Goal: Information Seeking & Learning: Learn about a topic

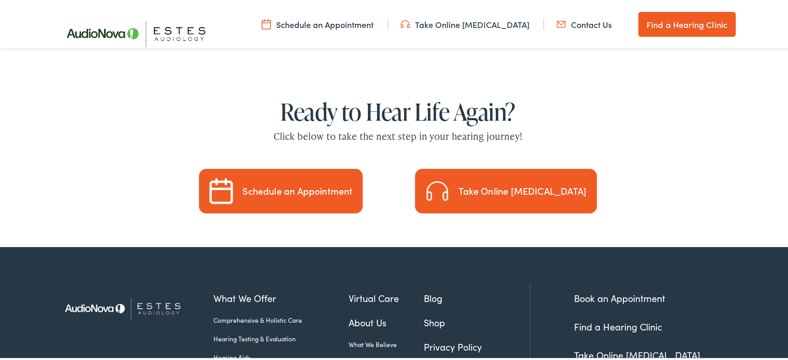
scroll to position [3128, 0]
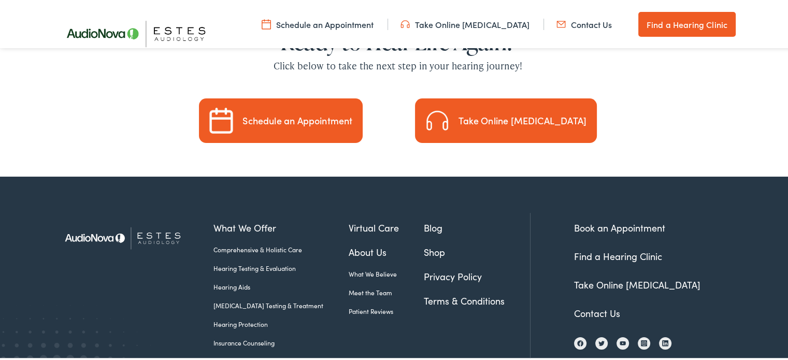
click at [355, 244] on link "About Us" at bounding box center [387, 251] width 76 height 14
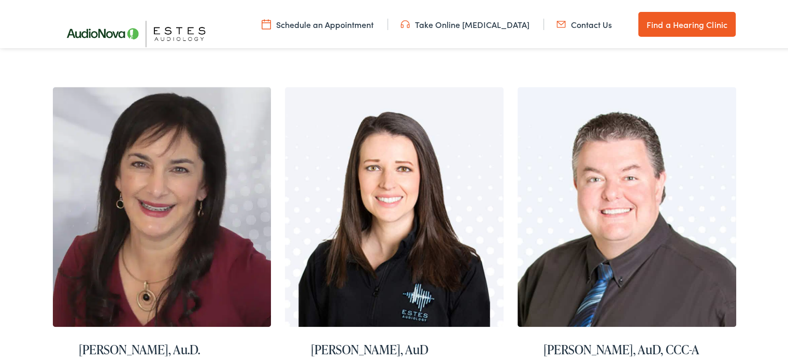
scroll to position [466, 0]
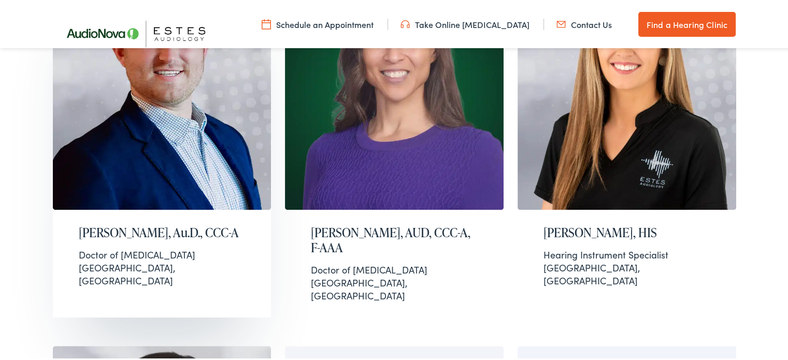
click at [220, 103] on img at bounding box center [162, 88] width 219 height 240
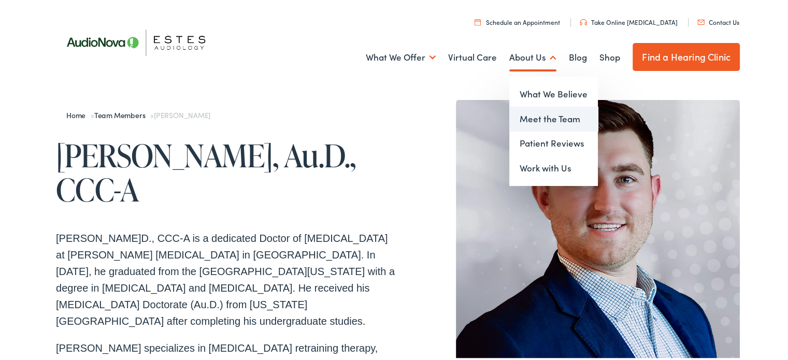
click at [548, 120] on link "Meet the Team" at bounding box center [553, 117] width 89 height 25
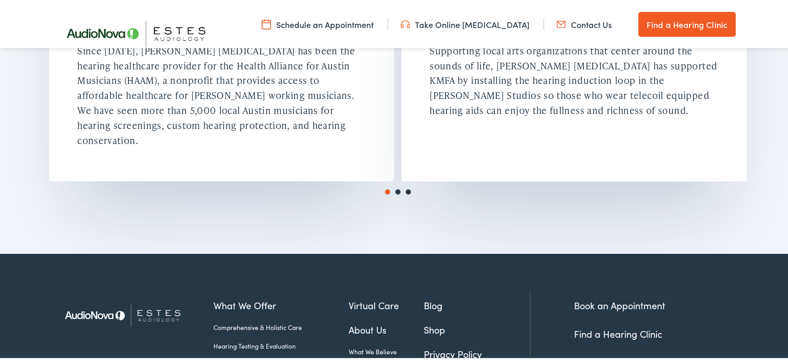
scroll to position [1917, 0]
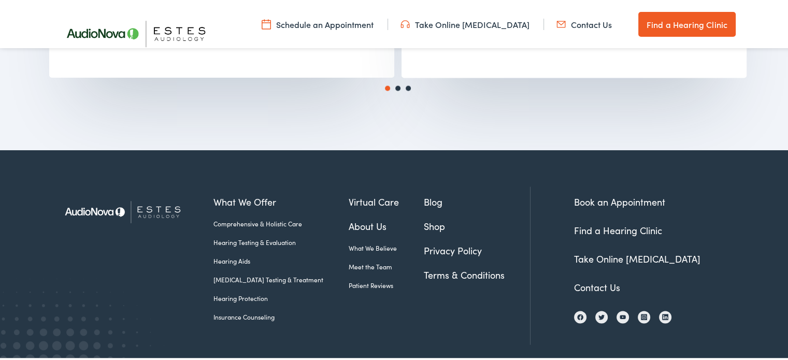
click at [426, 242] on link "Privacy Policy" at bounding box center [477, 248] width 106 height 14
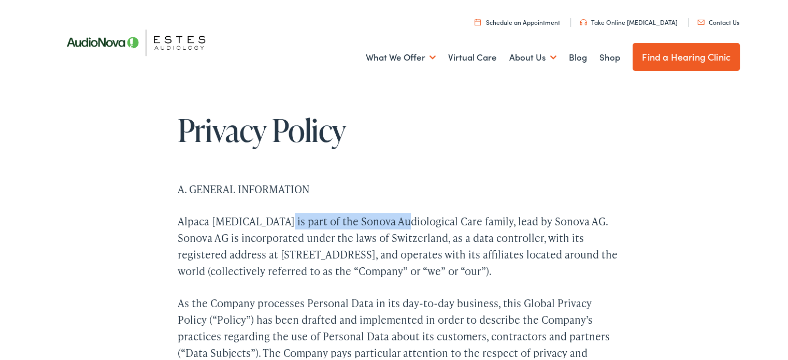
drag, startPoint x: 274, startPoint y: 211, endPoint x: 393, endPoint y: 218, distance: 119.4
click at [393, 218] on p "Alpaca [MEDICAL_DATA] is part of the Sonova Audiological Care family, lead by S…" at bounding box center [398, 244] width 440 height 66
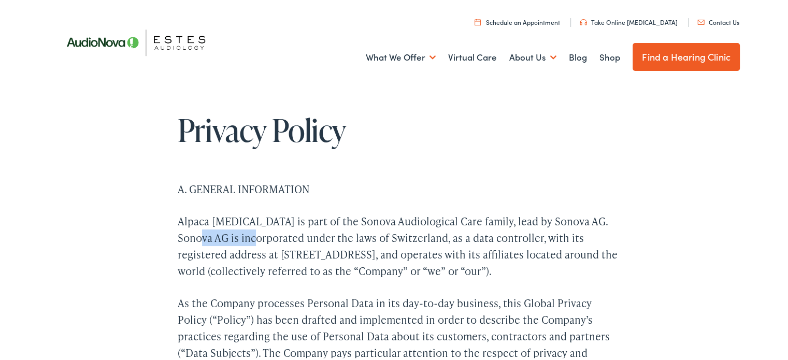
drag, startPoint x: 184, startPoint y: 237, endPoint x: 240, endPoint y: 239, distance: 56.0
click at [240, 239] on p "Alpaca [MEDICAL_DATA] is part of the Sonova Audiological Care family, lead by S…" at bounding box center [398, 244] width 440 height 66
click at [178, 213] on p "Alpaca [MEDICAL_DATA] is part of the Sonova Audiological Care family, lead by S…" at bounding box center [398, 244] width 440 height 66
drag, startPoint x: 172, startPoint y: 217, endPoint x: 255, endPoint y: 222, distance: 83.0
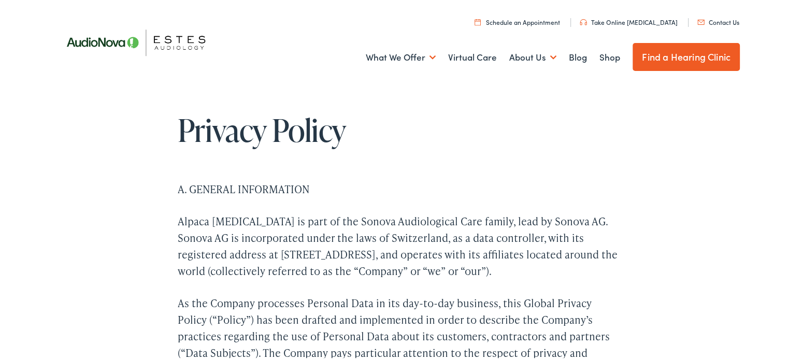
drag, startPoint x: 514, startPoint y: 218, endPoint x: 429, endPoint y: 216, distance: 85.0
click at [514, 217] on p "Alpaca [MEDICAL_DATA] is part of the Sonova Audiological Care family, lead by S…" at bounding box center [398, 244] width 440 height 66
drag, startPoint x: 322, startPoint y: 219, endPoint x: 444, endPoint y: 221, distance: 121.8
click at [444, 221] on p "Alpaca [MEDICAL_DATA] is part of the Sonova Audiological Care family, lead by S…" at bounding box center [398, 244] width 440 height 66
click at [397, 217] on p "Alpaca [MEDICAL_DATA] is part of the Sonova Audiological Care family, lead by S…" at bounding box center [398, 244] width 440 height 66
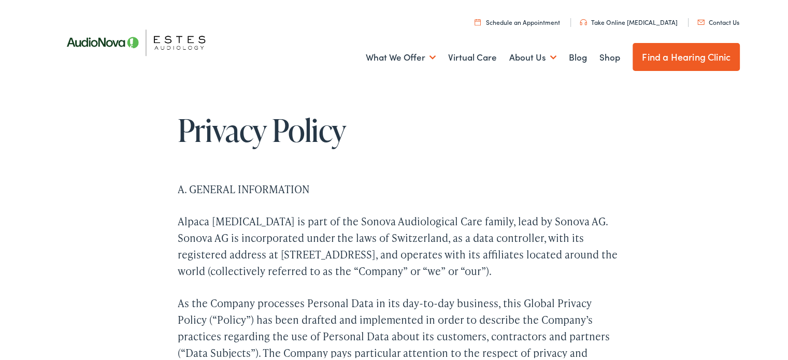
click at [326, 217] on p "Alpaca [MEDICAL_DATA] is part of the Sonova Audiological Care family, lead by S…" at bounding box center [398, 244] width 440 height 66
drag, startPoint x: 319, startPoint y: 216, endPoint x: 445, endPoint y: 223, distance: 126.7
click at [445, 223] on p "Alpaca [MEDICAL_DATA] is part of the Sonova Audiological Care family, lead by S…" at bounding box center [398, 244] width 440 height 66
drag, startPoint x: 511, startPoint y: 219, endPoint x: 563, endPoint y: 222, distance: 51.4
click at [563, 222] on p "Alpaca [MEDICAL_DATA] is part of the Sonova Audiological Care family, lead by S…" at bounding box center [398, 244] width 440 height 66
